Goal: Information Seeking & Learning: Learn about a topic

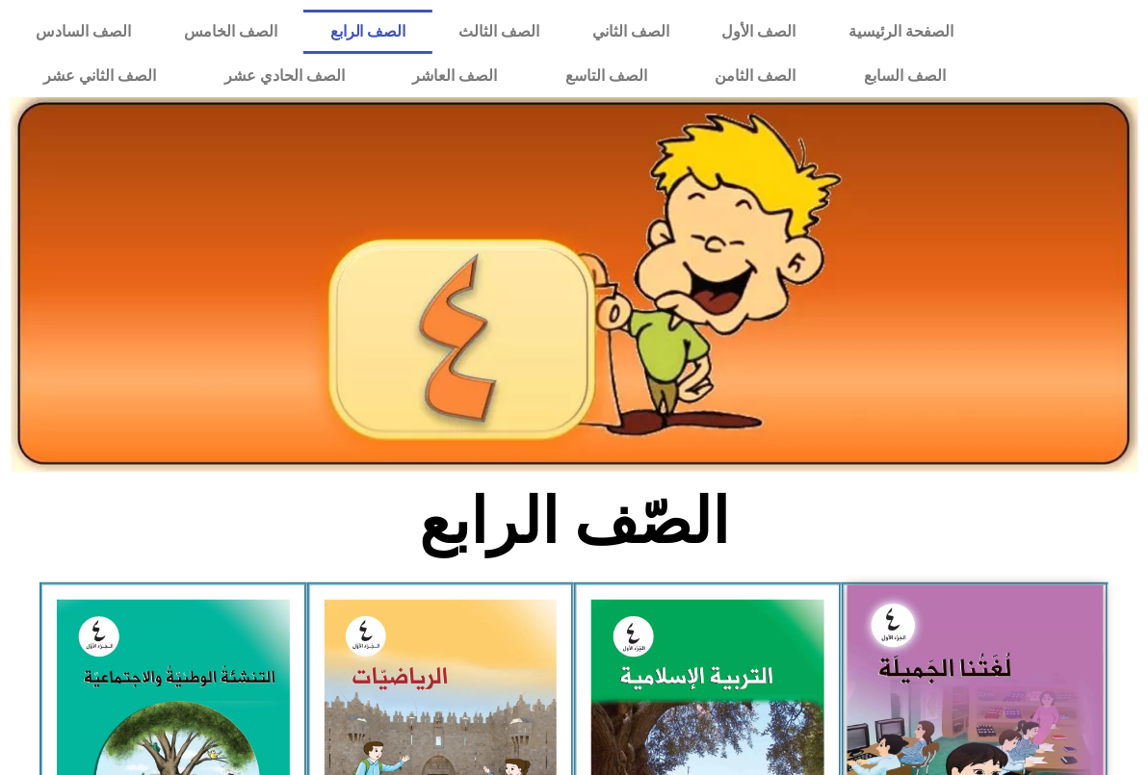
click at [945, 676] on img at bounding box center [975, 743] width 256 height 315
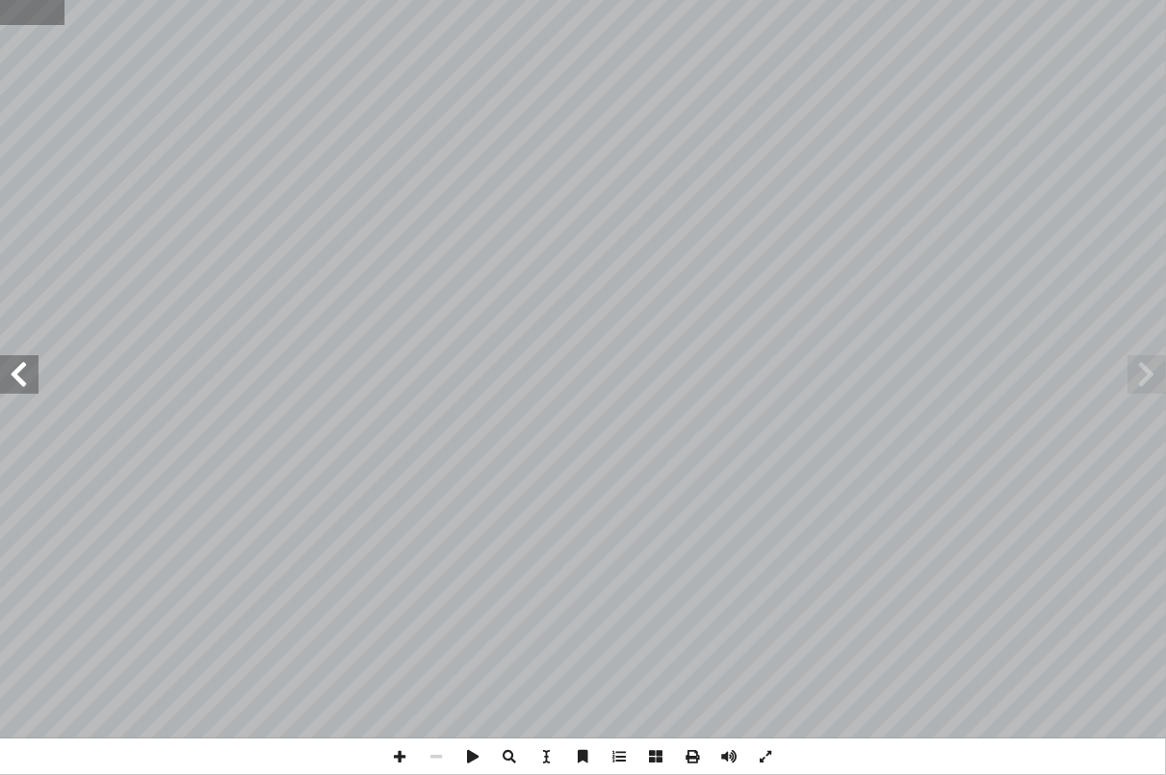
click at [26, 10] on input "text" at bounding box center [32, 12] width 65 height 25
type input "*"
type input "**"
click at [30, 374] on span at bounding box center [19, 374] width 39 height 39
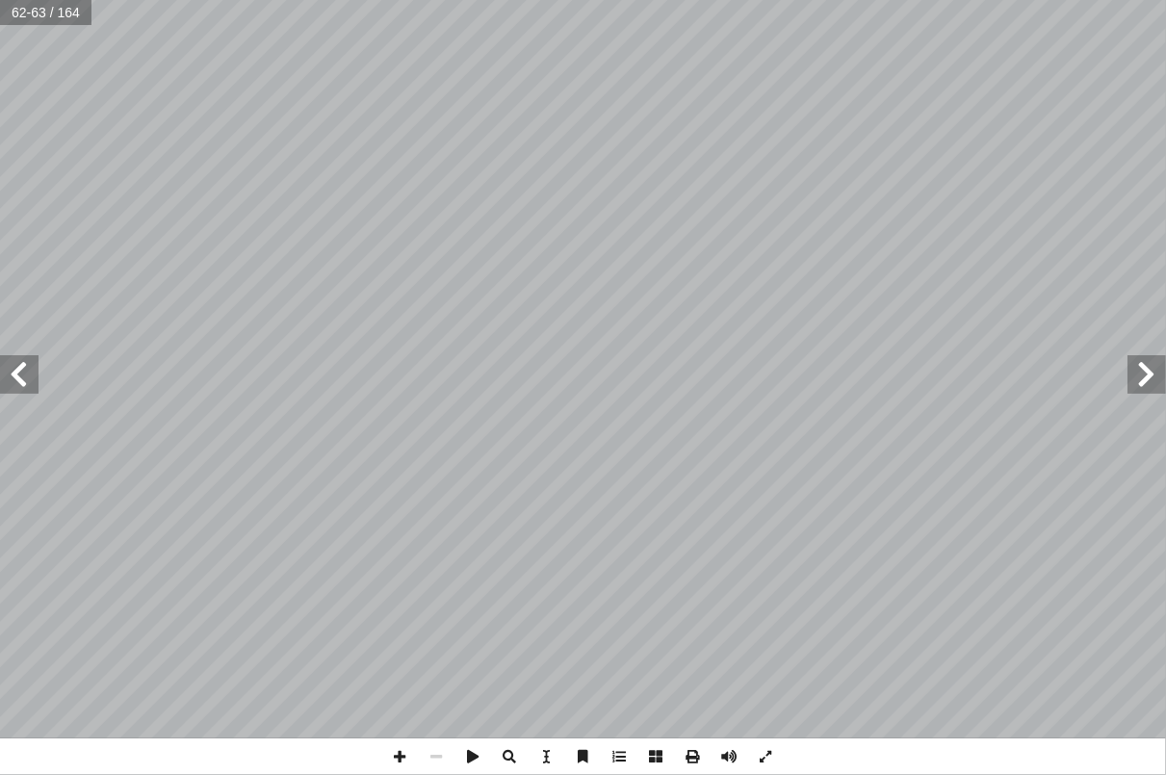
click at [30, 374] on span at bounding box center [19, 374] width 39 height 39
click at [17, 367] on span at bounding box center [19, 374] width 39 height 39
click at [19, 376] on span at bounding box center [19, 374] width 39 height 39
drag, startPoint x: 1142, startPoint y: 374, endPoint x: 1137, endPoint y: 363, distance: 12.1
click at [1142, 366] on span at bounding box center [1147, 374] width 39 height 39
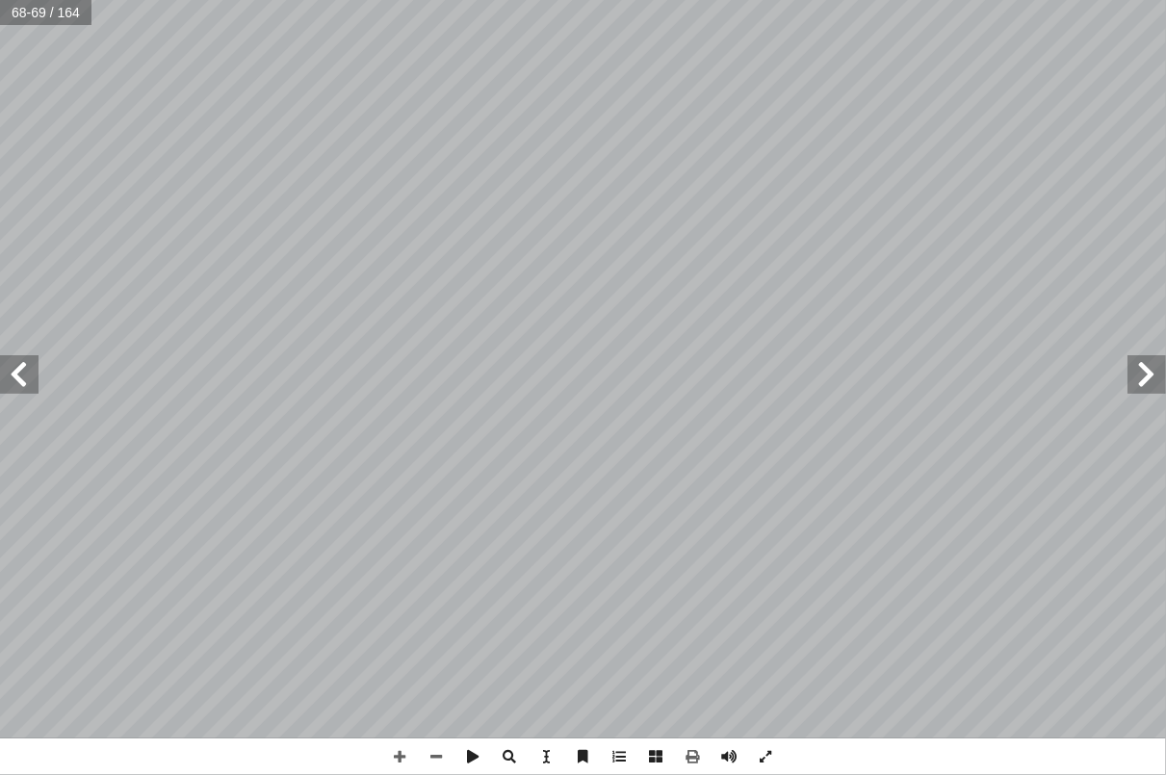
click at [1164, 376] on span at bounding box center [1147, 374] width 39 height 39
click at [20, 362] on span at bounding box center [19, 374] width 39 height 39
drag, startPoint x: 402, startPoint y: 757, endPoint x: 401, endPoint y: 738, distance: 19.3
click at [406, 757] on span at bounding box center [400, 757] width 37 height 37
click at [978, 748] on div "٦٤ ٌ ة َ د ِ ائ َ م َ و ٌ ار � ب َ ج ٌ د ِ مار ُ ه َ ل َ ر َ ه َ ى ظ ّ ت َ ح ُ …" at bounding box center [583, 387] width 1166 height 775
